Goal: Transaction & Acquisition: Purchase product/service

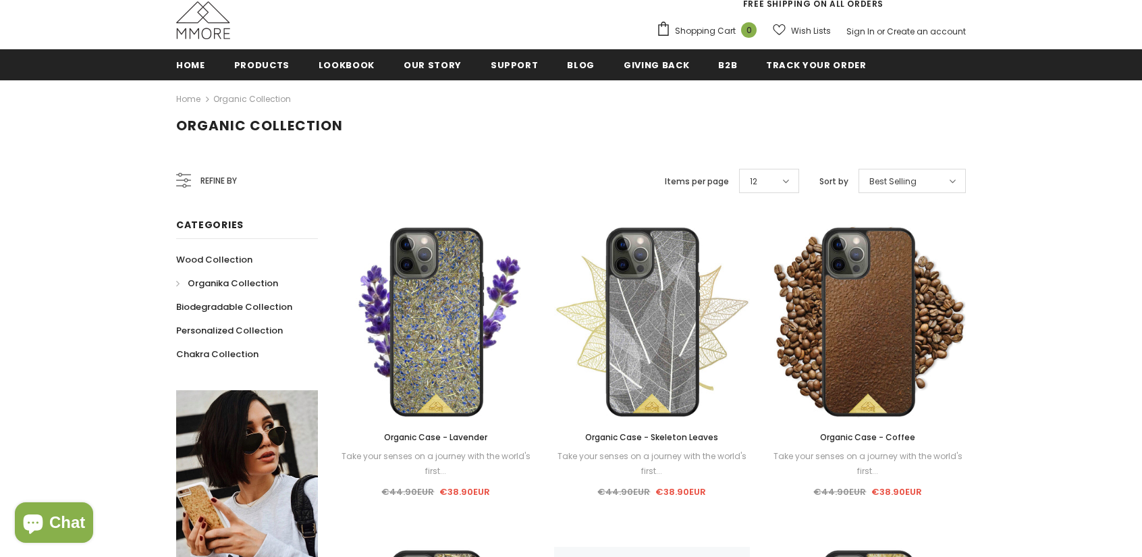
scroll to position [408, 0]
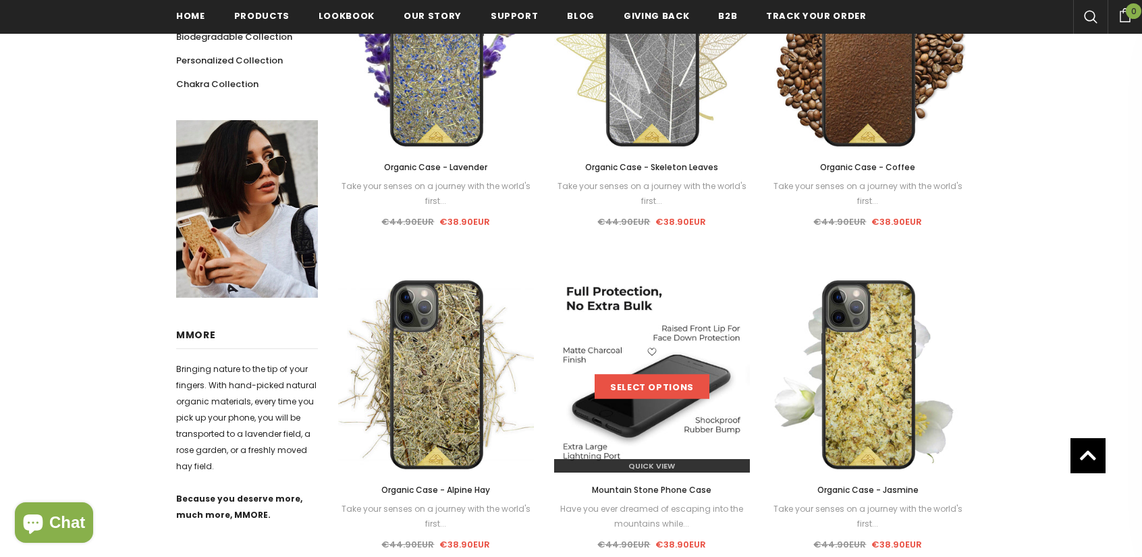
click at [637, 381] on link "Select options" at bounding box center [651, 387] width 115 height 24
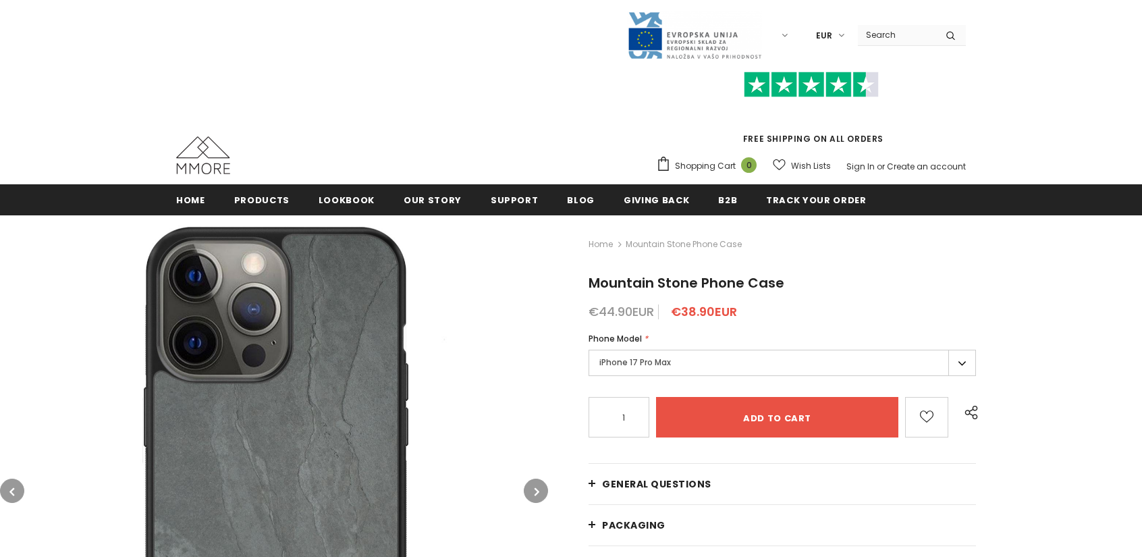
click at [673, 337] on div "Phone Model *" at bounding box center [781, 338] width 387 height 13
click at [667, 353] on label "iPhone 17 Pro Max" at bounding box center [781, 363] width 387 height 26
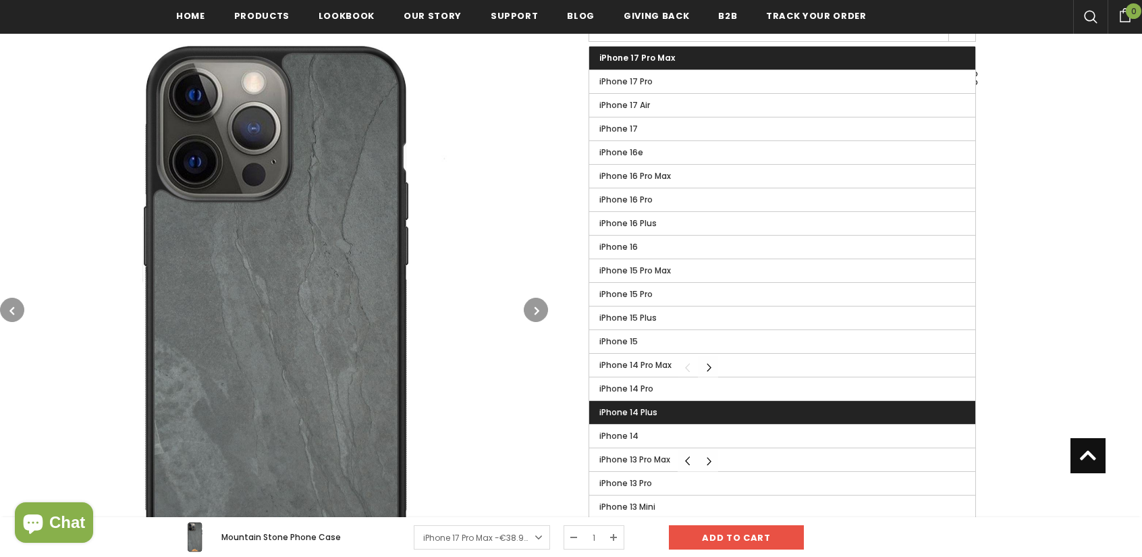
scroll to position [476, 0]
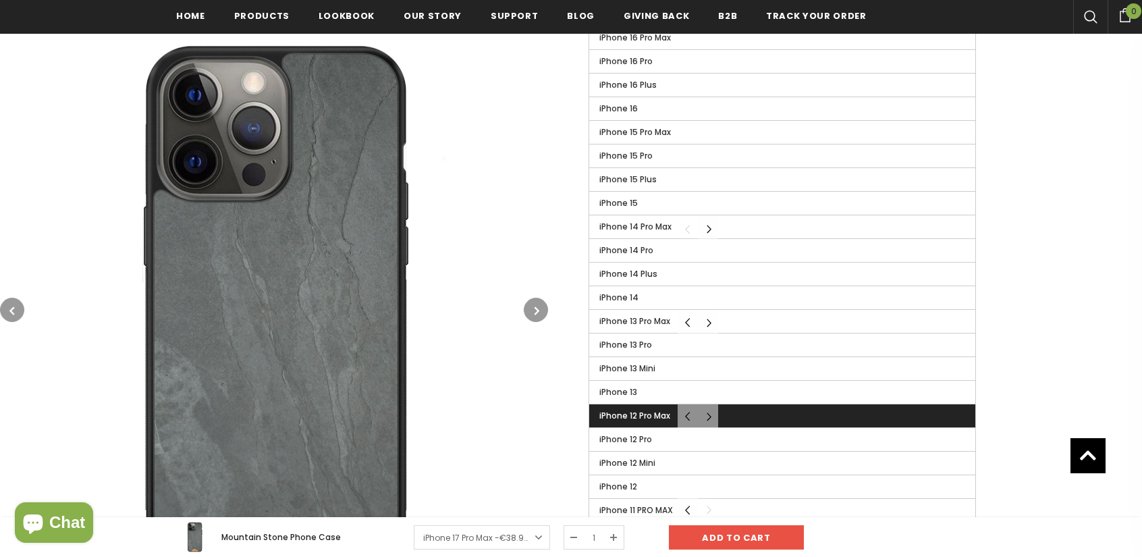
click at [624, 416] on span "iPhone 12 Pro Max" at bounding box center [634, 415] width 71 height 11
click at [0, 0] on input "iPhone 12 Pro Max" at bounding box center [0, 0] width 0 height 0
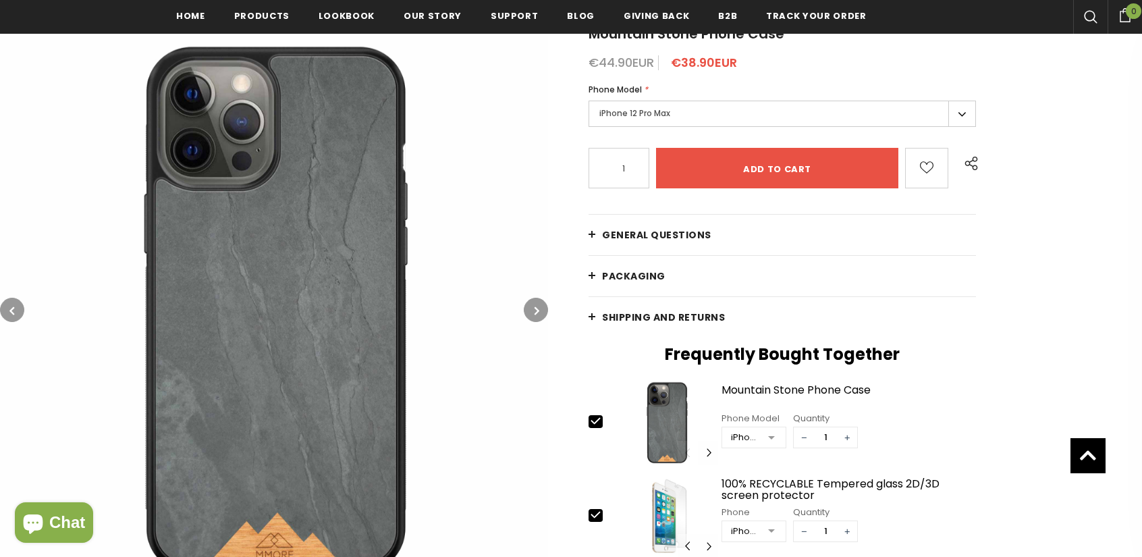
scroll to position [273, 0]
